Goal: Information Seeking & Learning: Check status

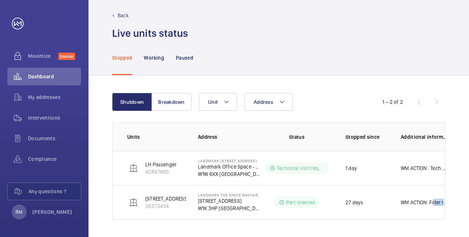
scroll to position [0, 17]
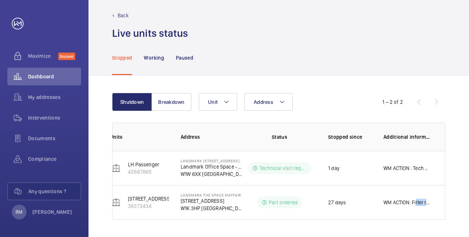
drag, startPoint x: 431, startPoint y: 204, endPoint x: 449, endPoint y: 201, distance: 17.9
click at [449, 201] on div "Shutdown Breakdown Address Unit 1 – 2 of 2 Units Address Status Stopped since A…" at bounding box center [278, 157] width 381 height 162
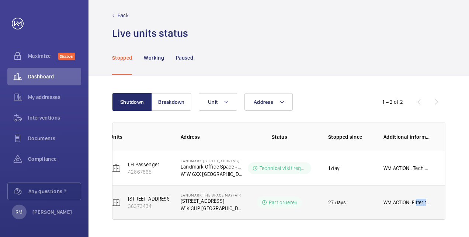
drag, startPoint x: 449, startPoint y: 201, endPoint x: 427, endPoint y: 204, distance: 22.7
click at [427, 204] on p "WM ACTION: Filter replaced [DATE] Further troubleshooting on [DATE] identified …" at bounding box center [406, 202] width 47 height 7
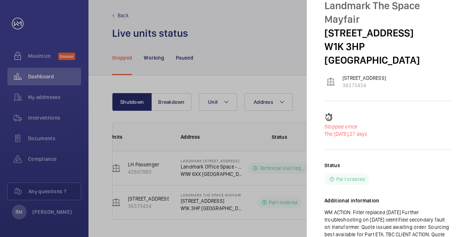
scroll to position [37, 0]
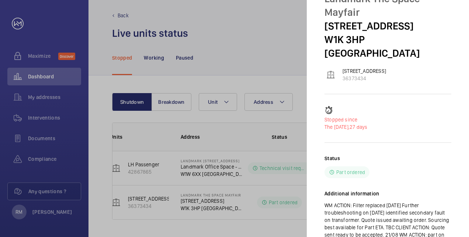
click at [245, 92] on div at bounding box center [234, 118] width 469 height 237
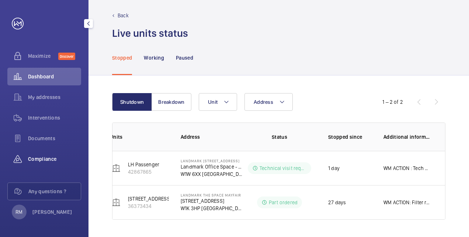
click at [49, 159] on span "Compliance" at bounding box center [54, 159] width 53 height 7
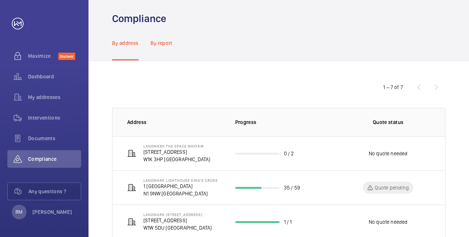
click at [161, 41] on p "By report" at bounding box center [161, 42] width 22 height 7
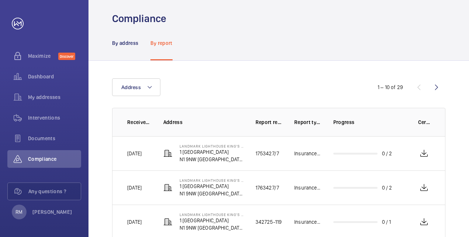
drag, startPoint x: 470, startPoint y: 148, endPoint x: 460, endPoint y: 205, distance: 58.4
